Goal: Use online tool/utility

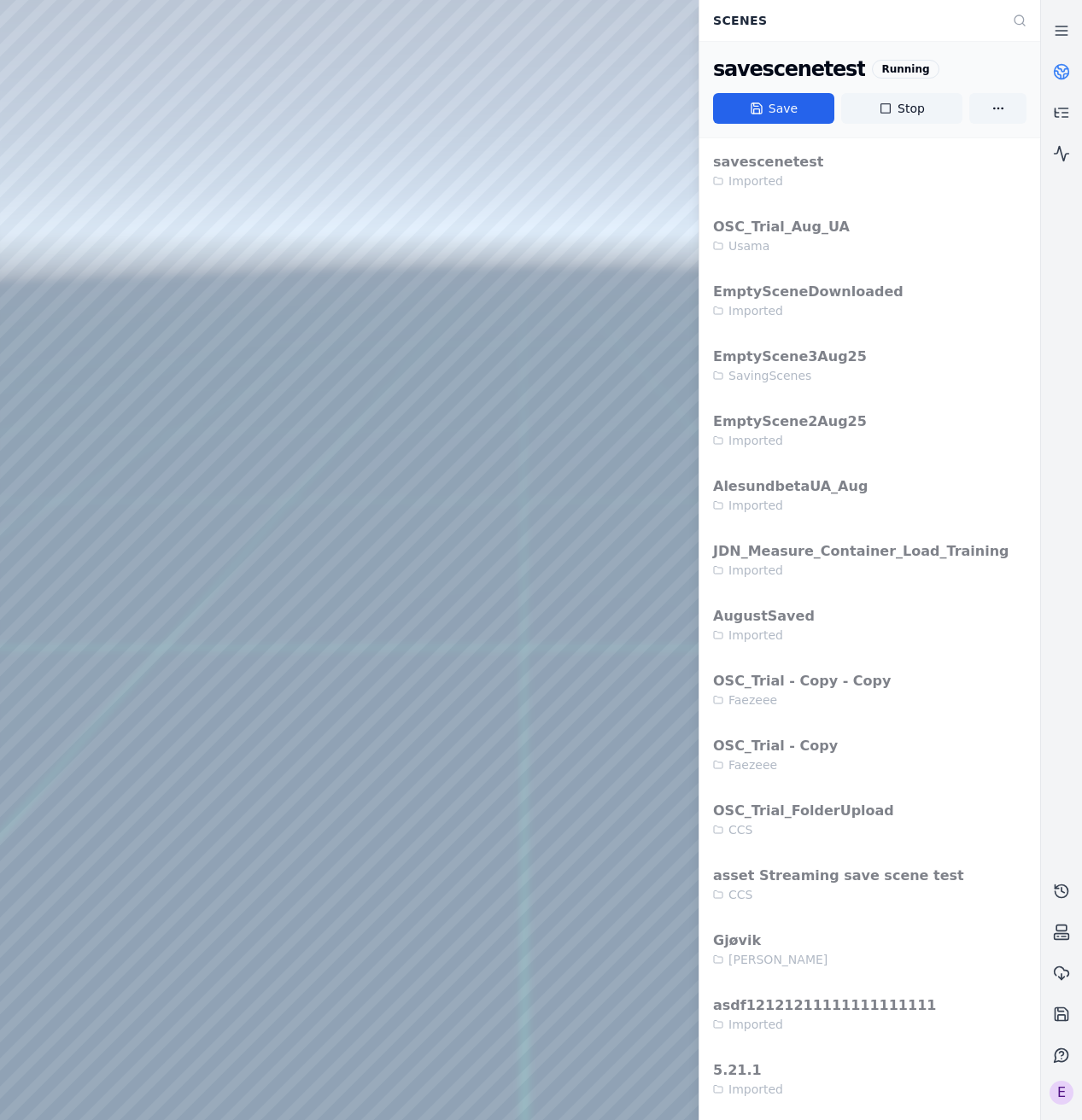
click at [188, 114] on div at bounding box center [520, 560] width 1040 height 1120
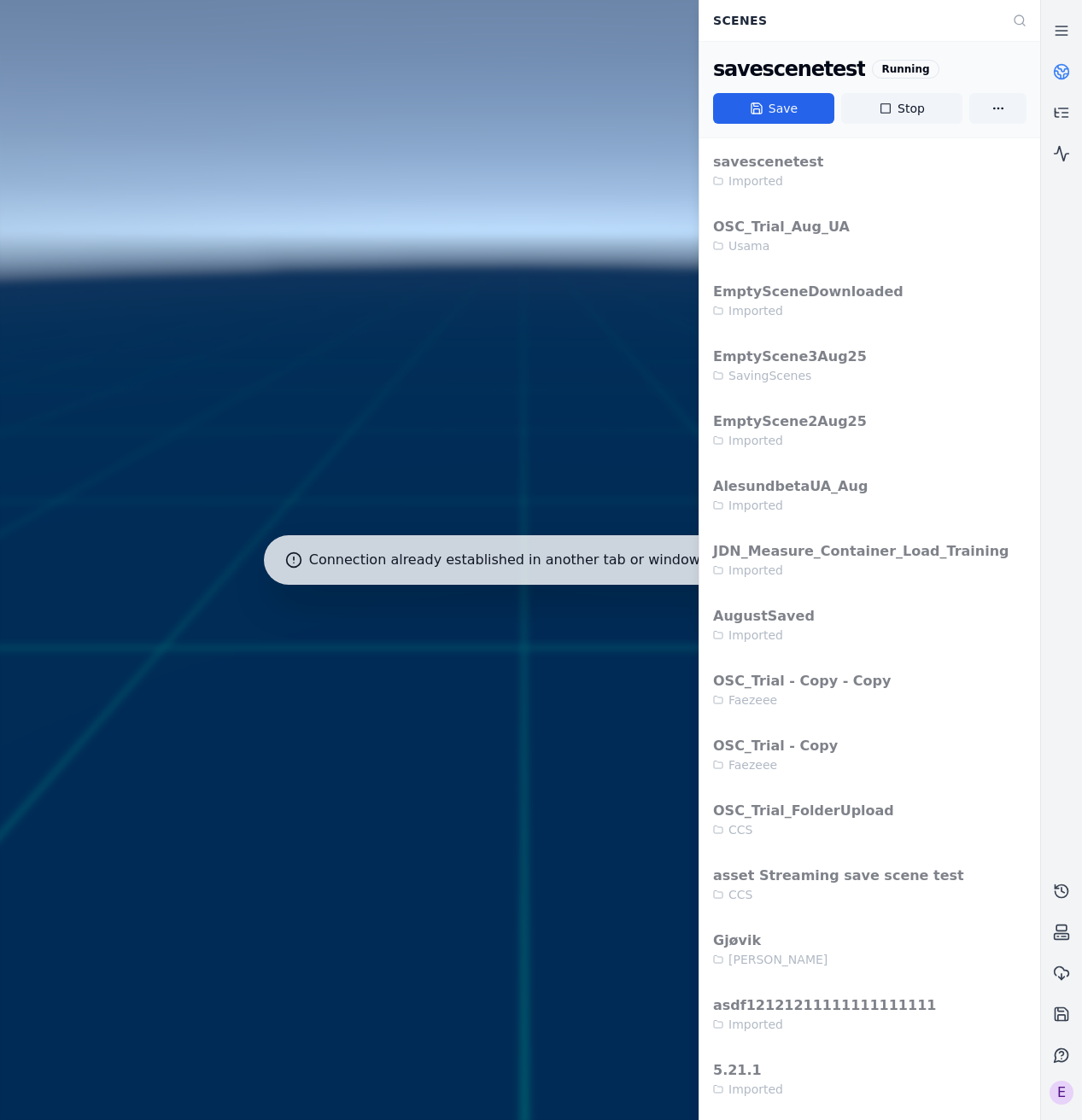
click at [1046, 70] on link at bounding box center [1061, 71] width 41 height 41
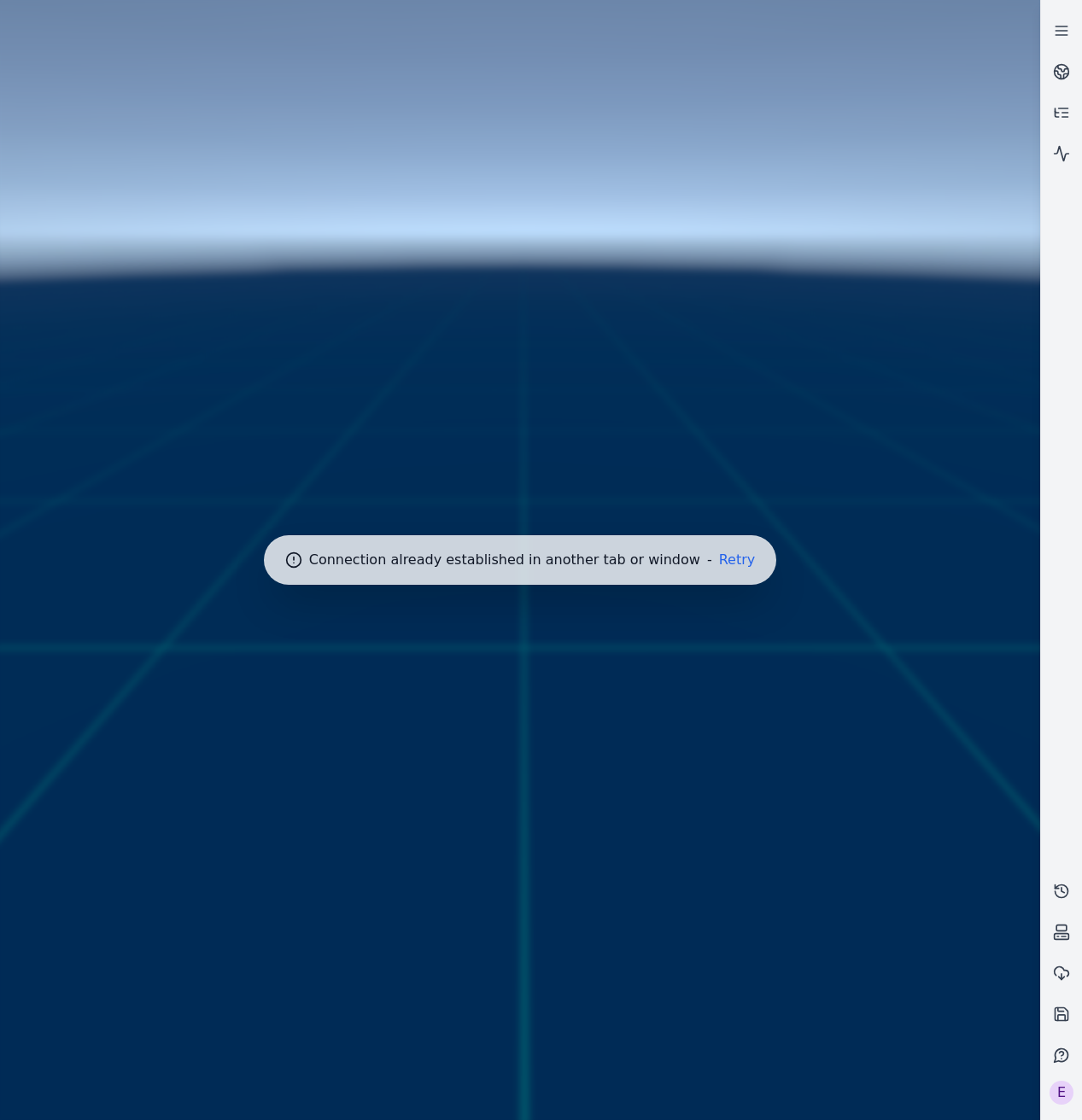
click at [714, 588] on div at bounding box center [520, 560] width 1054 height 1134
click at [719, 555] on button "Retry" at bounding box center [737, 560] width 37 height 14
click at [775, 631] on div at bounding box center [520, 560] width 1054 height 1134
click at [634, 880] on div at bounding box center [520, 560] width 1054 height 1134
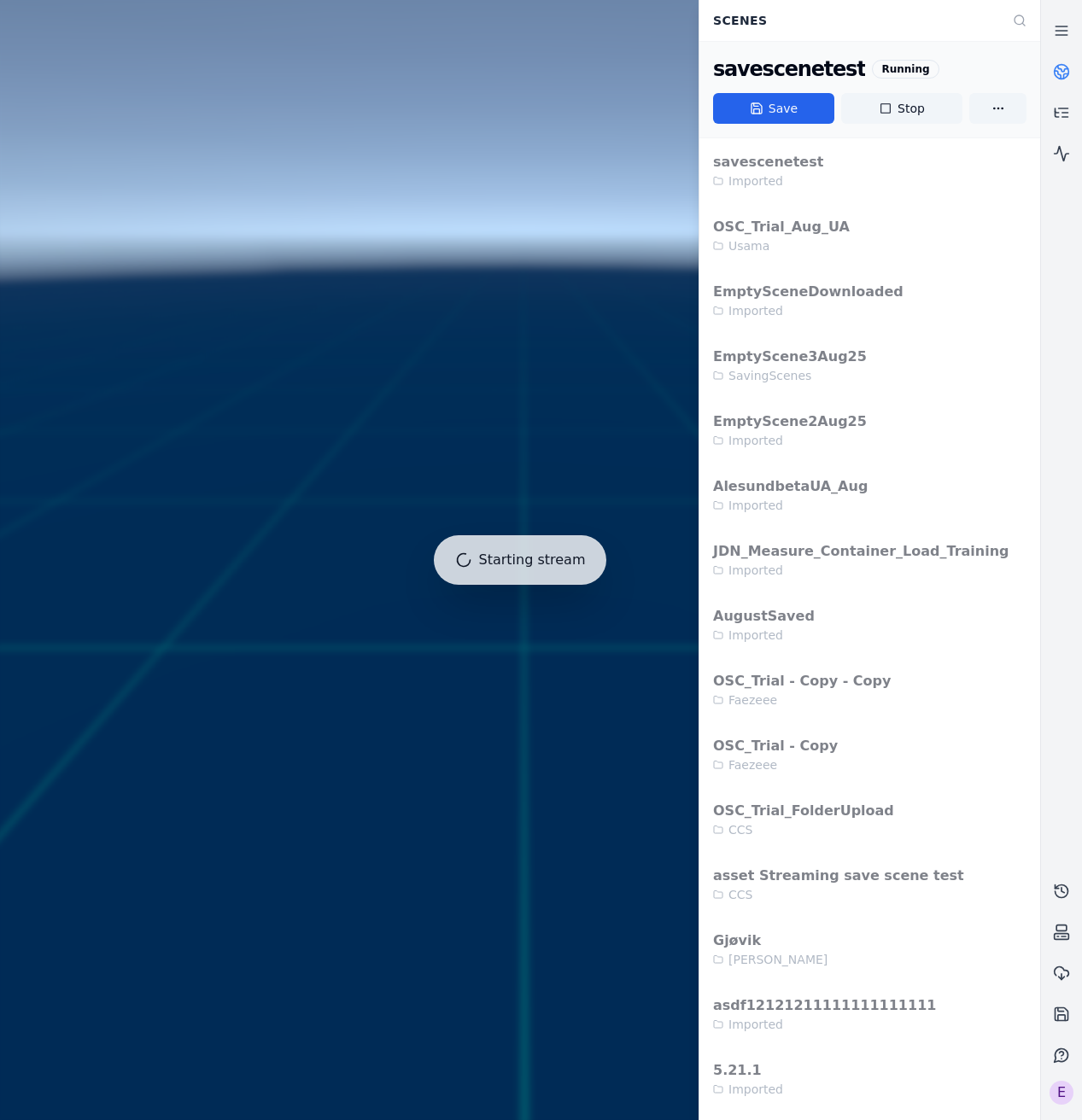
click at [1063, 80] on link at bounding box center [1061, 71] width 41 height 41
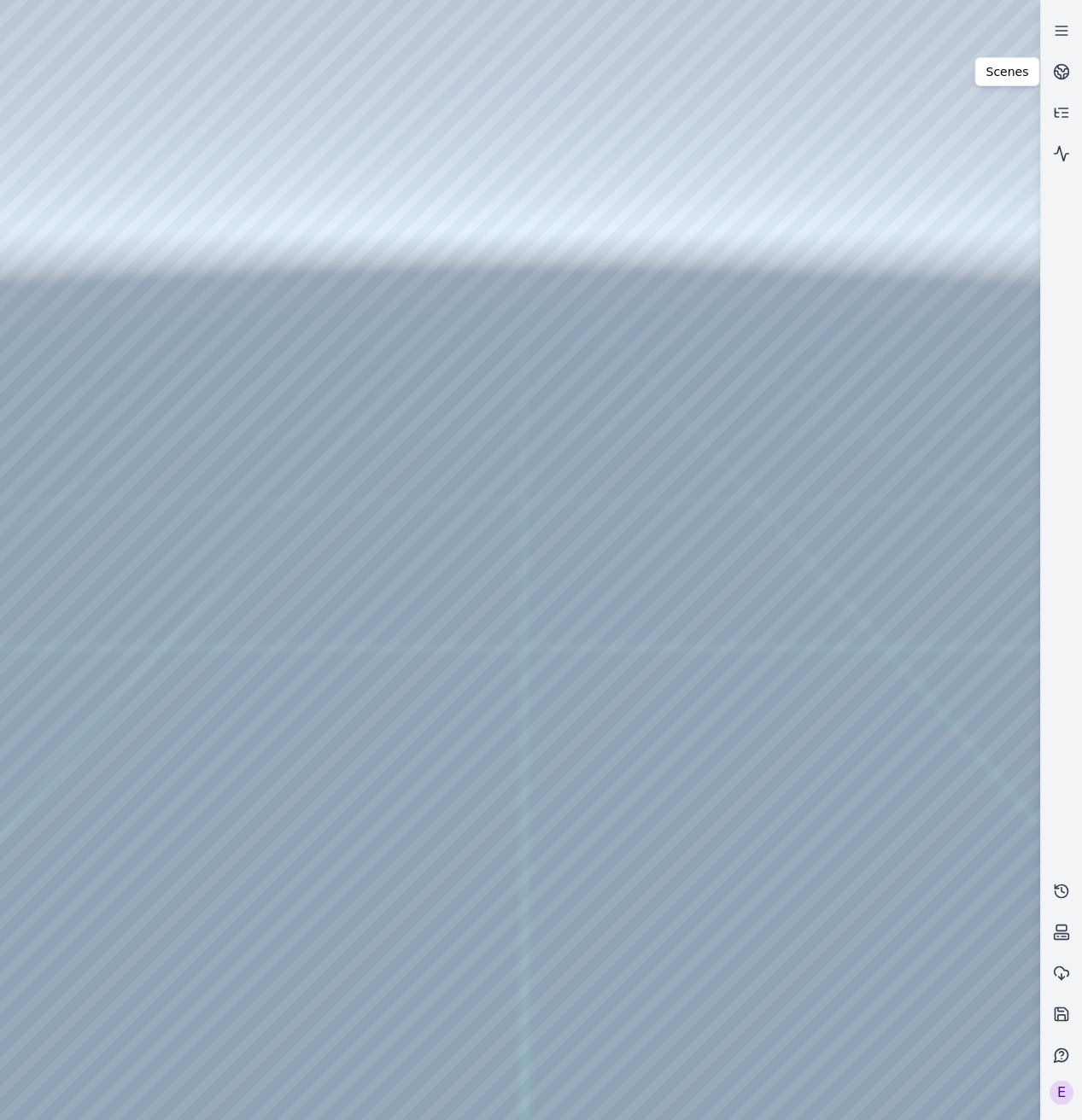
click at [296, 635] on div at bounding box center [520, 560] width 1040 height 1120
